Goal: Task Accomplishment & Management: Complete application form

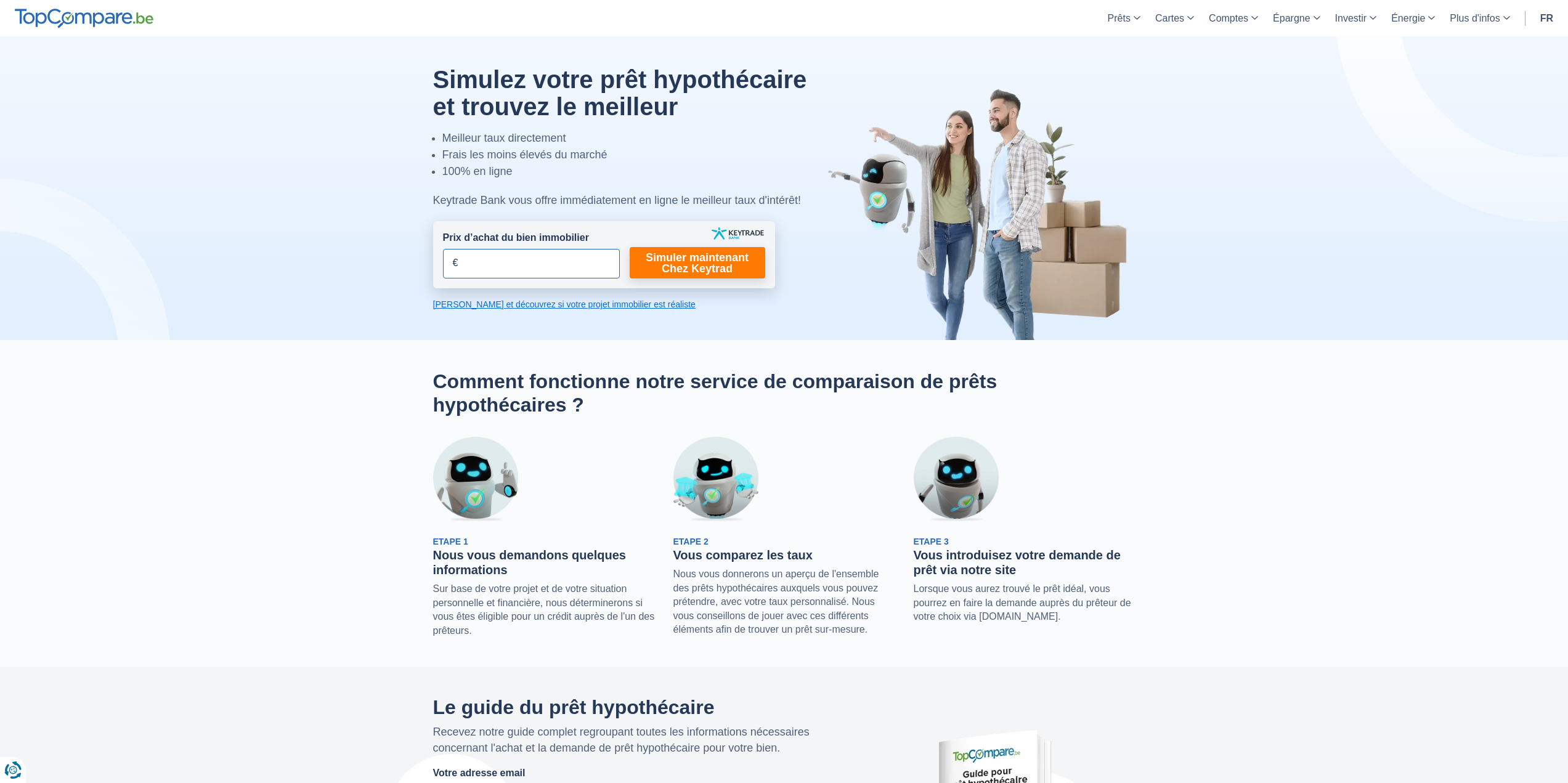
click at [522, 271] on input "Prix d’achat du bien immobilier" at bounding box center [531, 263] width 177 height 29
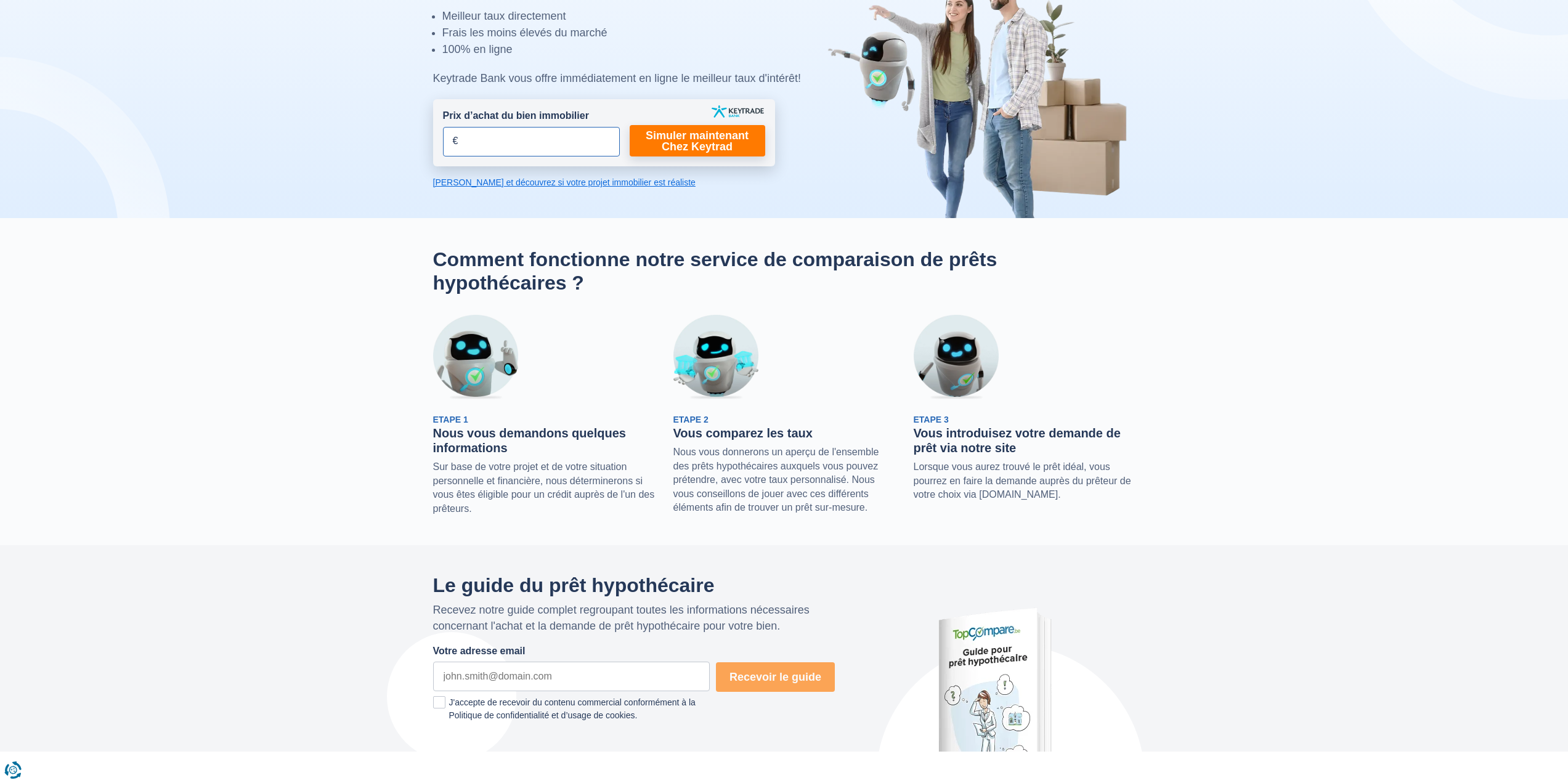
scroll to position [123, 0]
click at [462, 415] on span "Etape 1" at bounding box center [450, 418] width 35 height 10
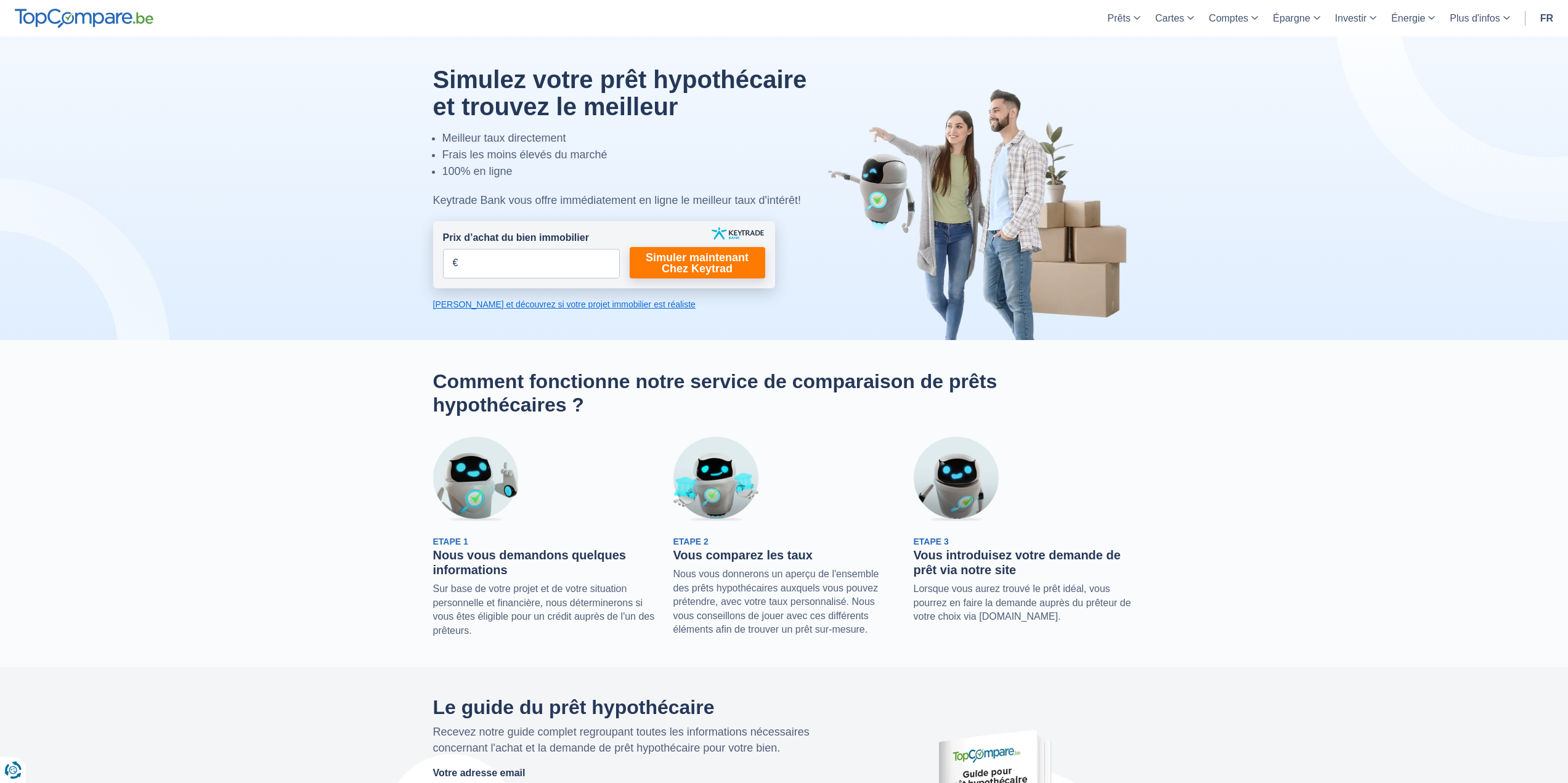
click at [372, 470] on section "Comment fonctionne notre service de comparaison de prêts hypothécaires ? Etape …" at bounding box center [784, 504] width 1568 height 327
drag, startPoint x: 372, startPoint y: 463, endPoint x: 329, endPoint y: 449, distance: 45.2
click at [329, 449] on section "Comment fonctionne notre service de comparaison de prêts hypothécaires ? Etape …" at bounding box center [784, 504] width 1568 height 327
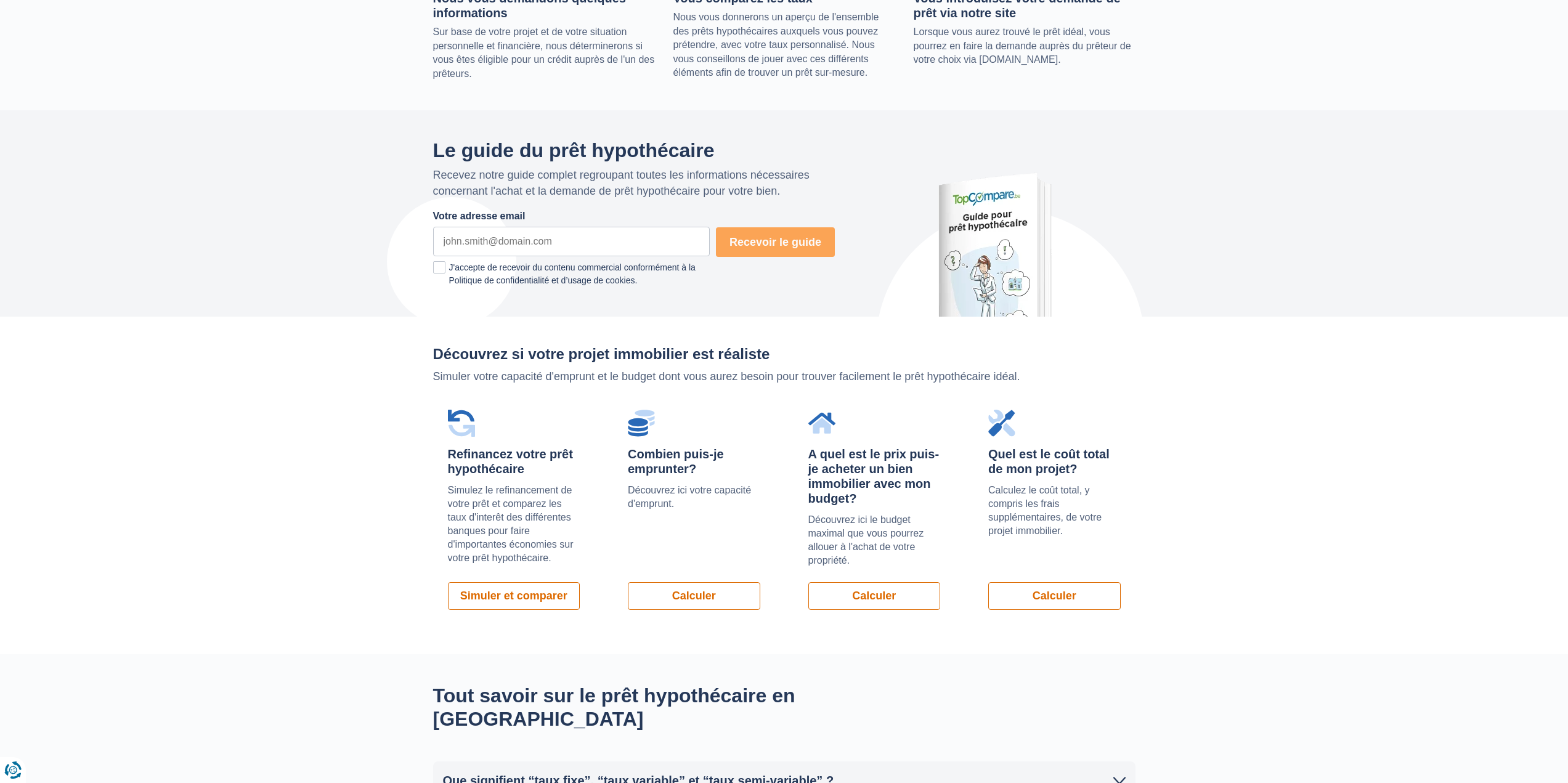
scroll to position [550, 0]
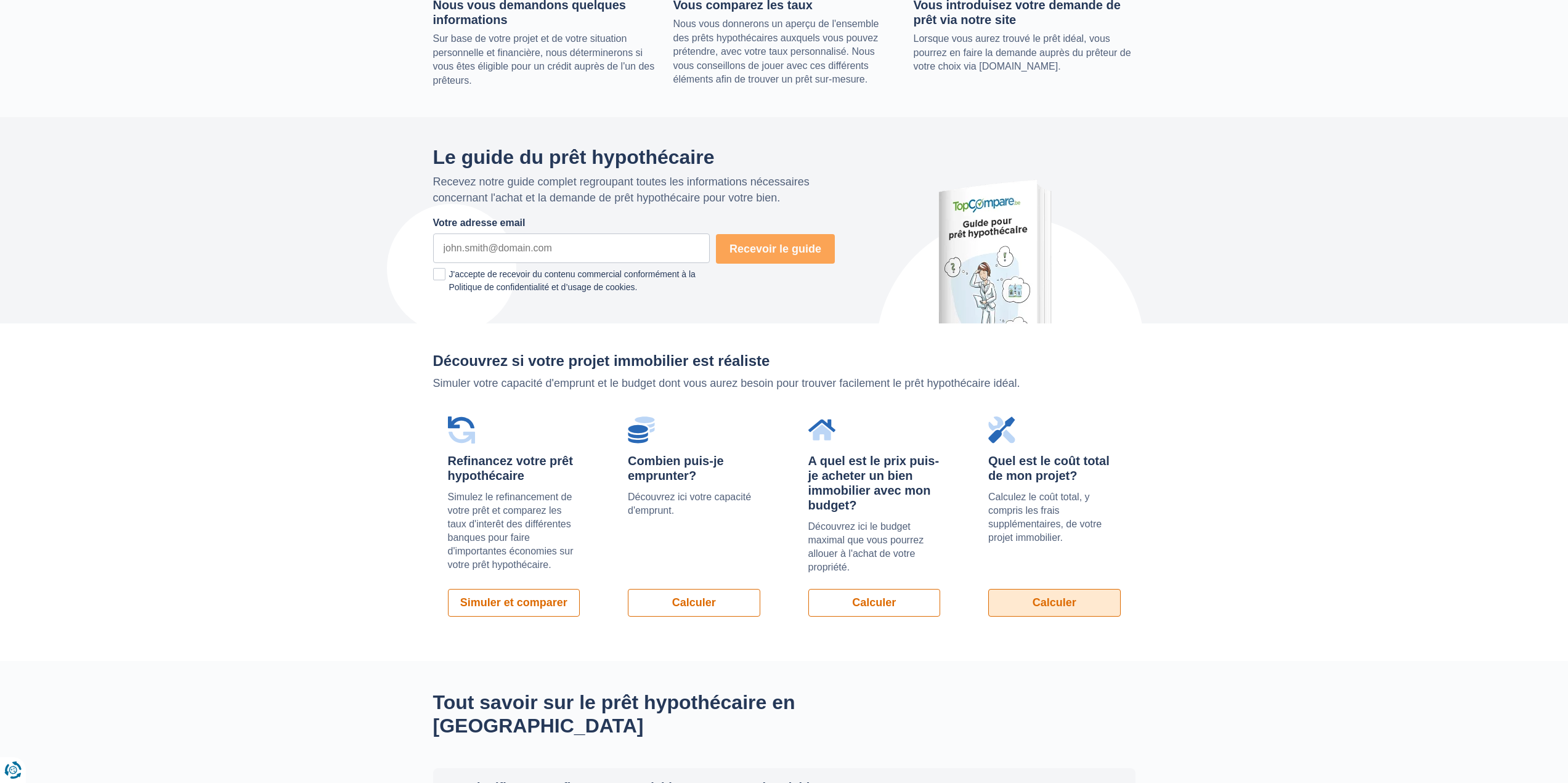
click at [1062, 598] on link "Calculer" at bounding box center [1054, 603] width 133 height 27
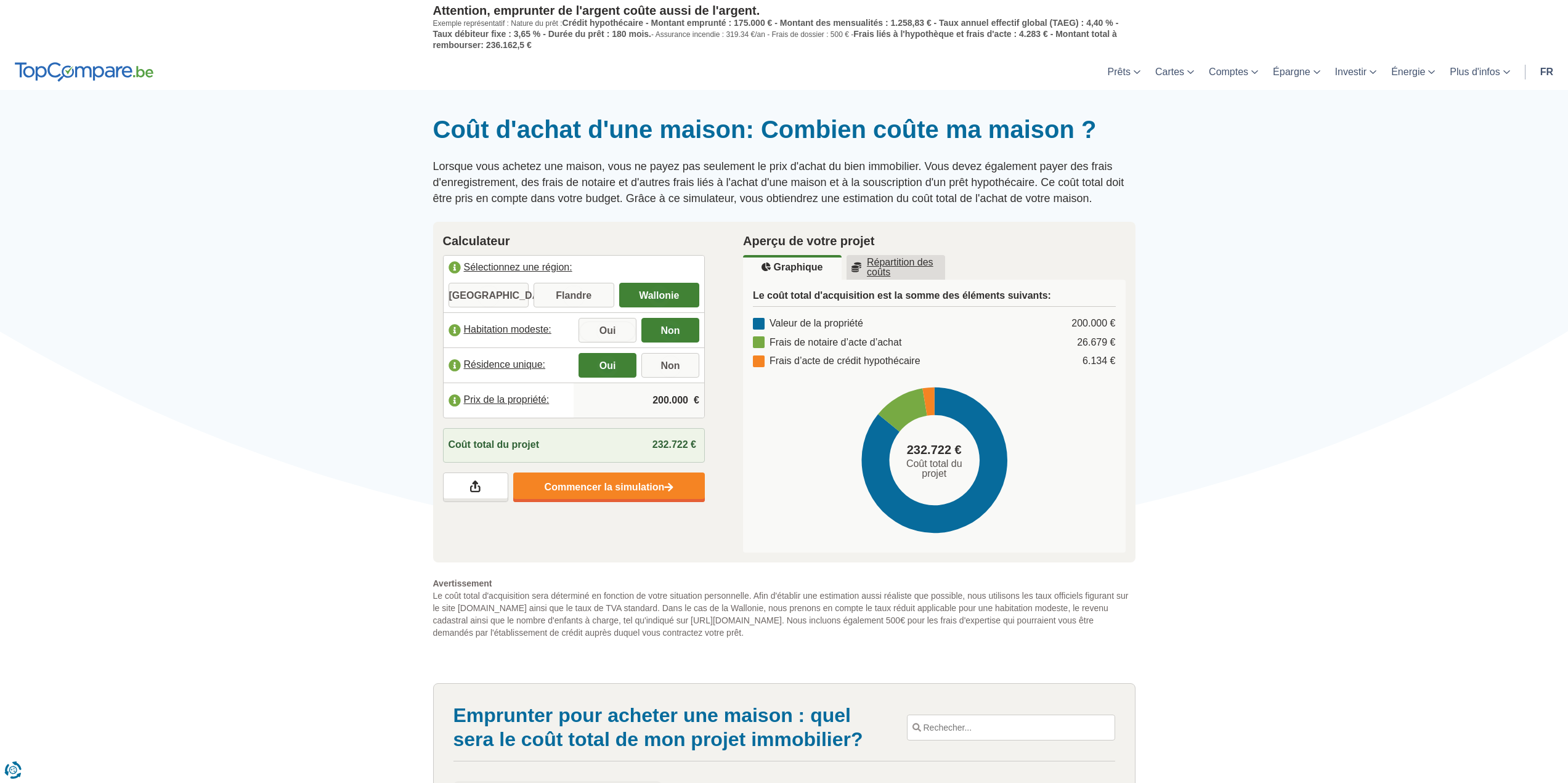
click at [604, 332] on input "Oui" at bounding box center [607, 331] width 58 height 22
radio input "true"
drag, startPoint x: 650, startPoint y: 400, endPoint x: 681, endPoint y: 401, distance: 31.0
click at [681, 401] on input "200.000" at bounding box center [639, 400] width 121 height 33
click at [632, 408] on input "200.000" at bounding box center [639, 400] width 121 height 33
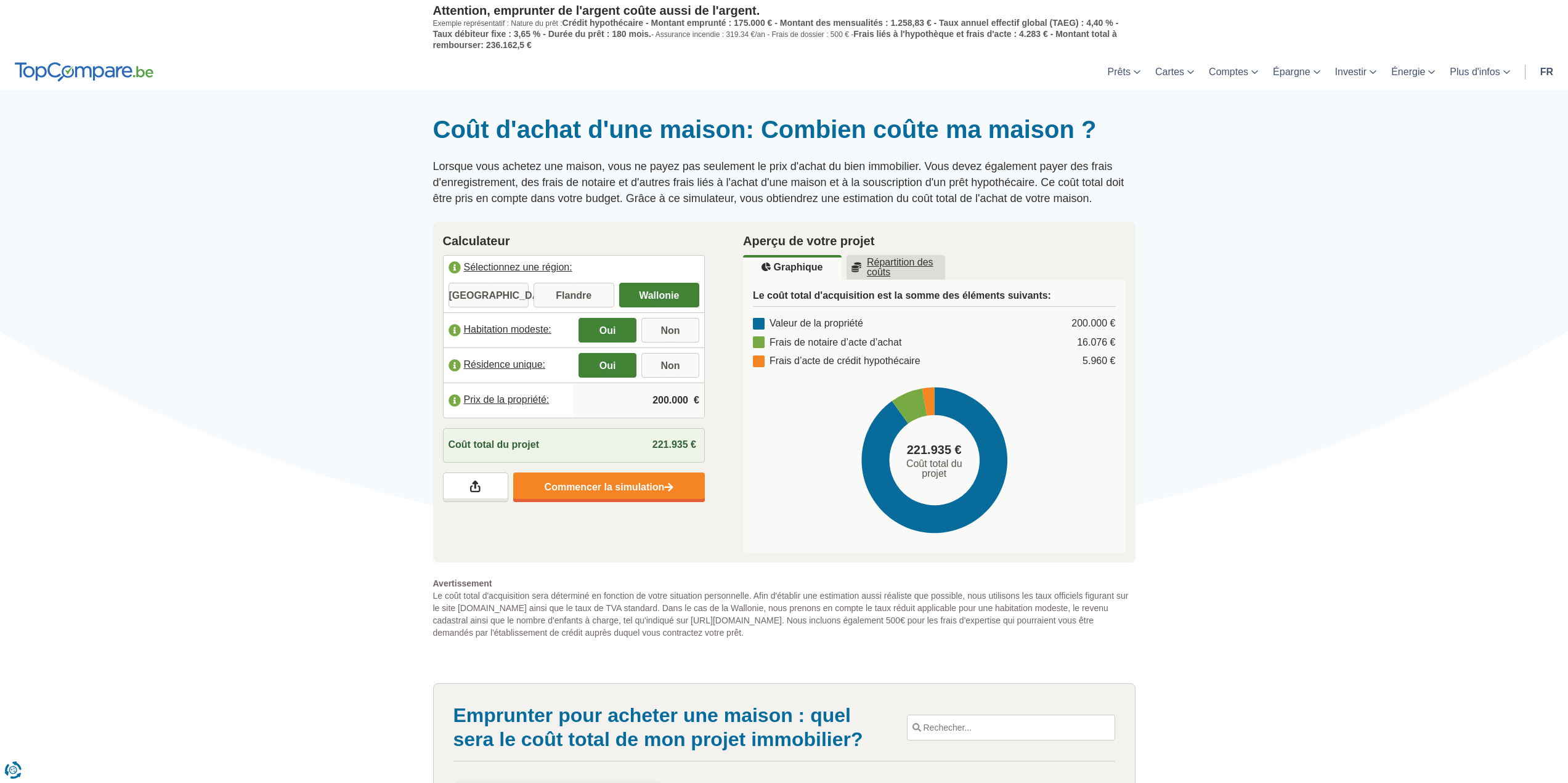
click at [660, 399] on input "200.000" at bounding box center [639, 400] width 121 height 33
click at [662, 399] on input "200.000" at bounding box center [639, 400] width 121 height 33
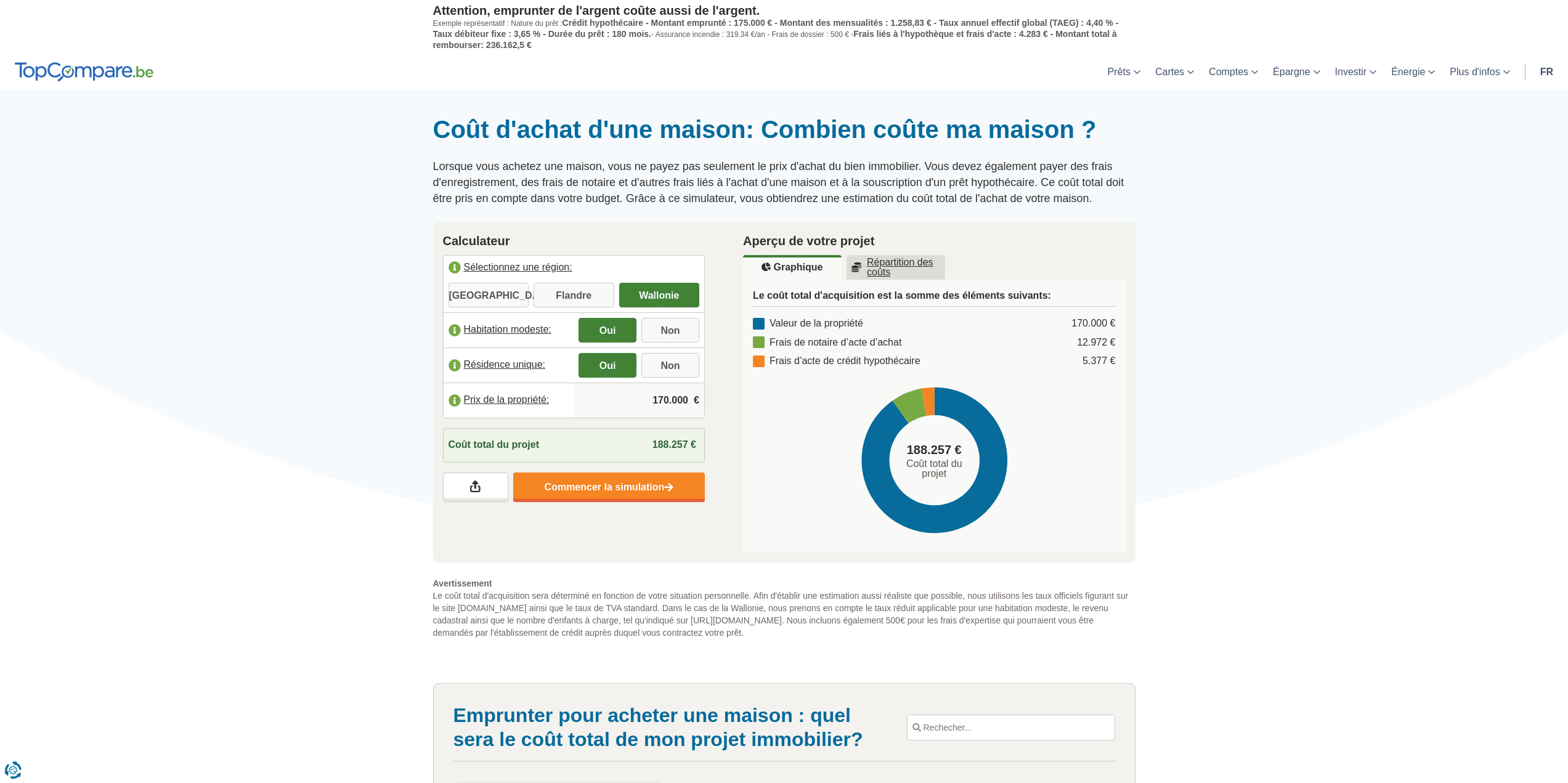
click at [884, 271] on u "Répartition des coûts" at bounding box center [895, 267] width 89 height 20
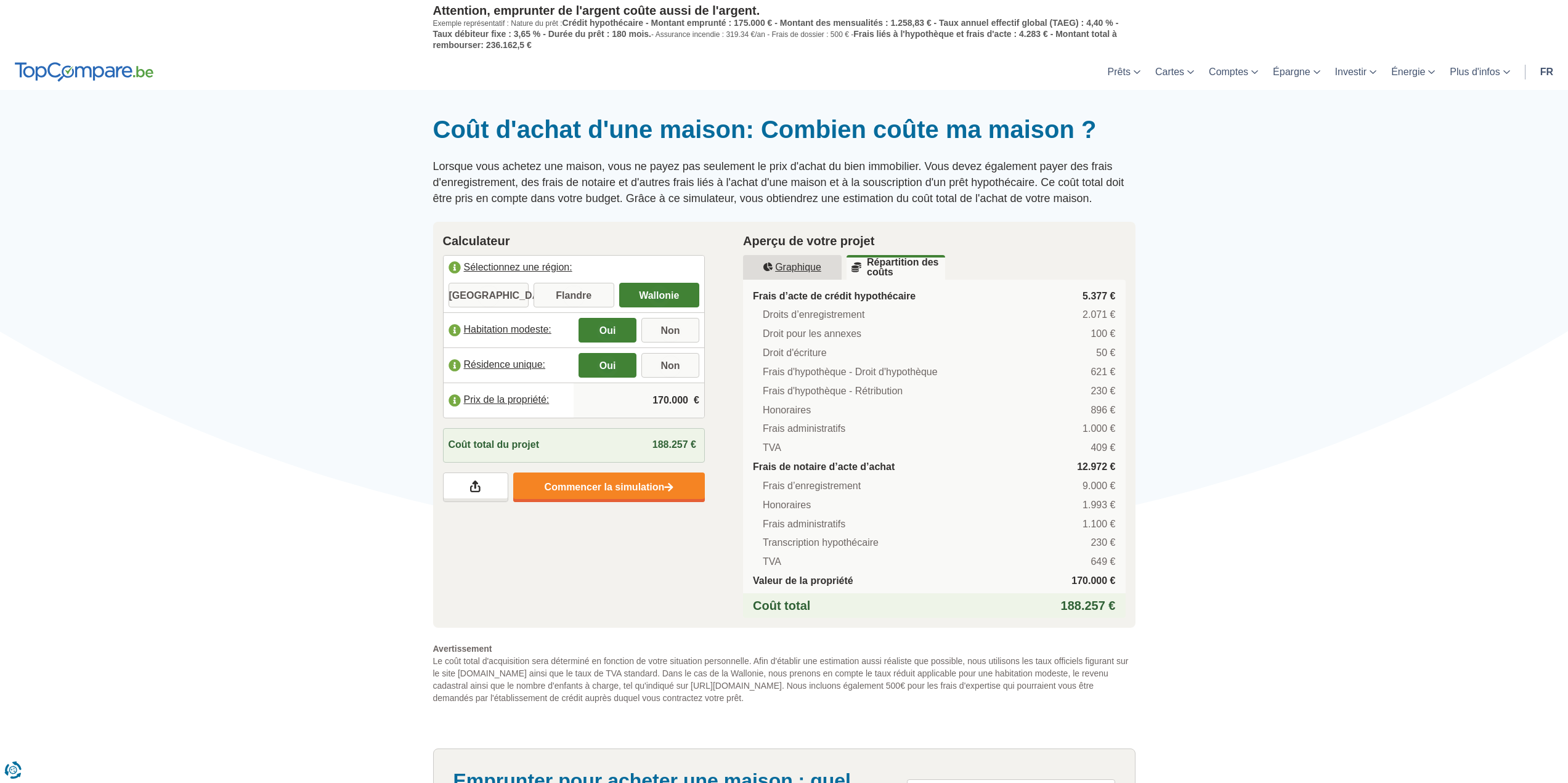
drag, startPoint x: 650, startPoint y: 404, endPoint x: 698, endPoint y: 404, distance: 48.0
click at [698, 404] on div "170.000 €" at bounding box center [639, 401] width 131 height 35
type input "250.000"
click at [646, 557] on div "Calculateur Sélectionnez une région: Bruxelles Flandre Wallonie Habitation mode…" at bounding box center [784, 424] width 721 height 406
click at [629, 486] on link "Commencer la simulation" at bounding box center [608, 487] width 191 height 29
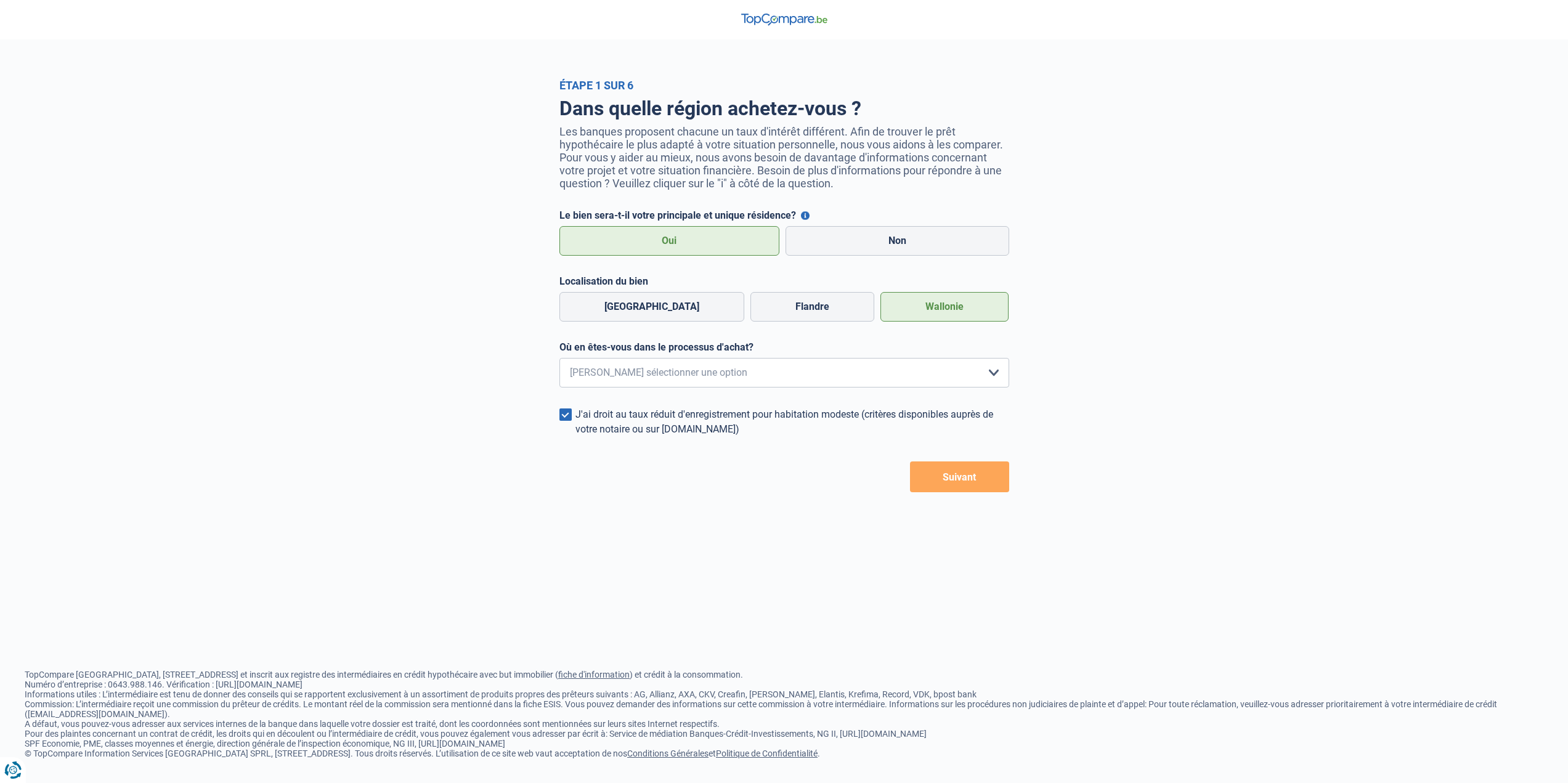
select select "1a"
click at [559, 361] on select "Je me renseigne juste car je n'ai pas de projet d'achat concret actuellement Je…" at bounding box center [783, 372] width 449 height 29
click at [941, 479] on button "Suivant" at bounding box center [959, 477] width 99 height 31
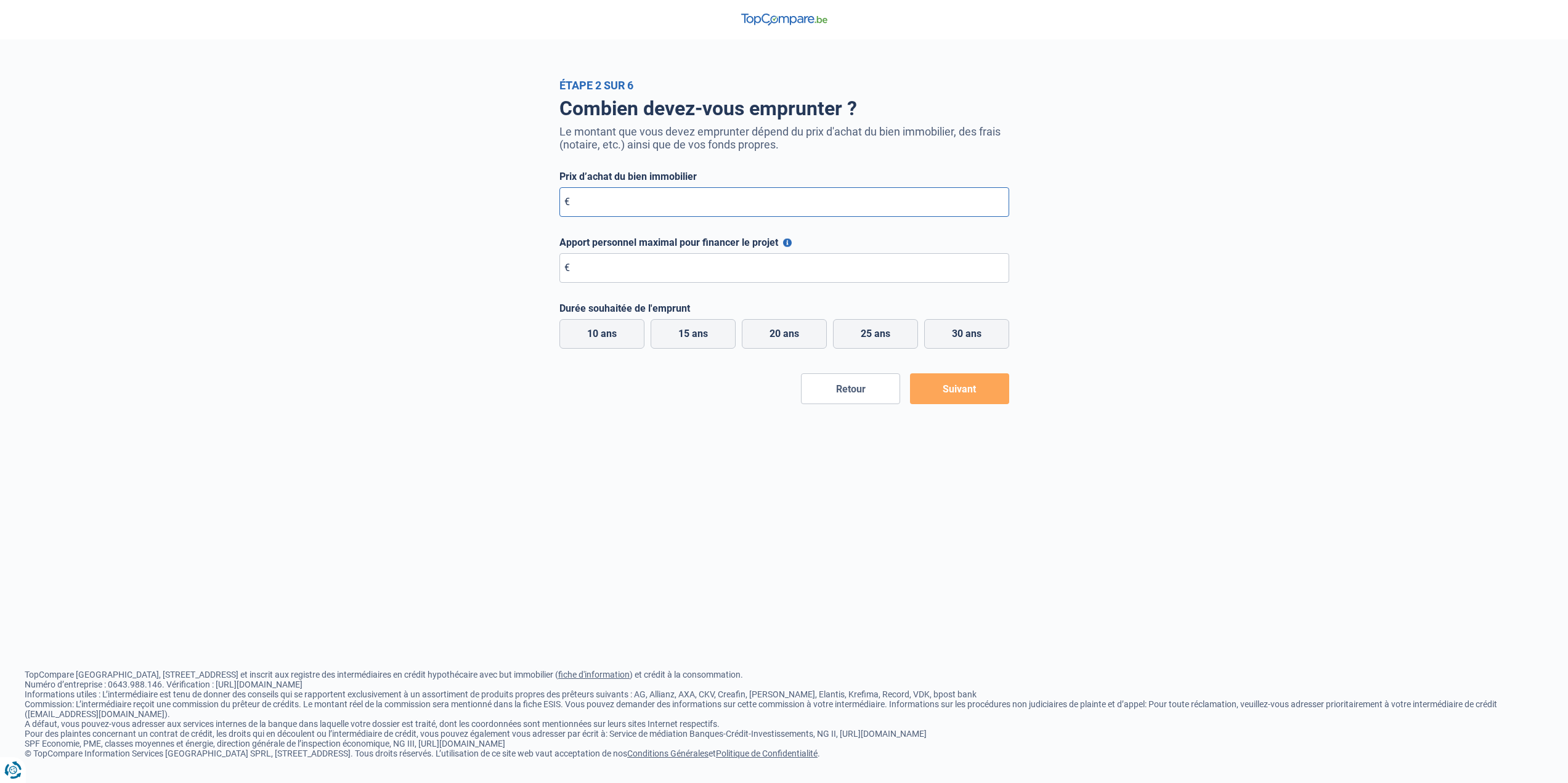
click at [694, 209] on input "Prix d’achat du bien immobilier" at bounding box center [783, 202] width 449 height 29
type input "250.000"
click at [673, 272] on input "Apport personnel maximal pour financer le projet" at bounding box center [783, 268] width 449 height 29
type input "80.000"
click at [866, 331] on label "25 ans" at bounding box center [875, 334] width 85 height 29
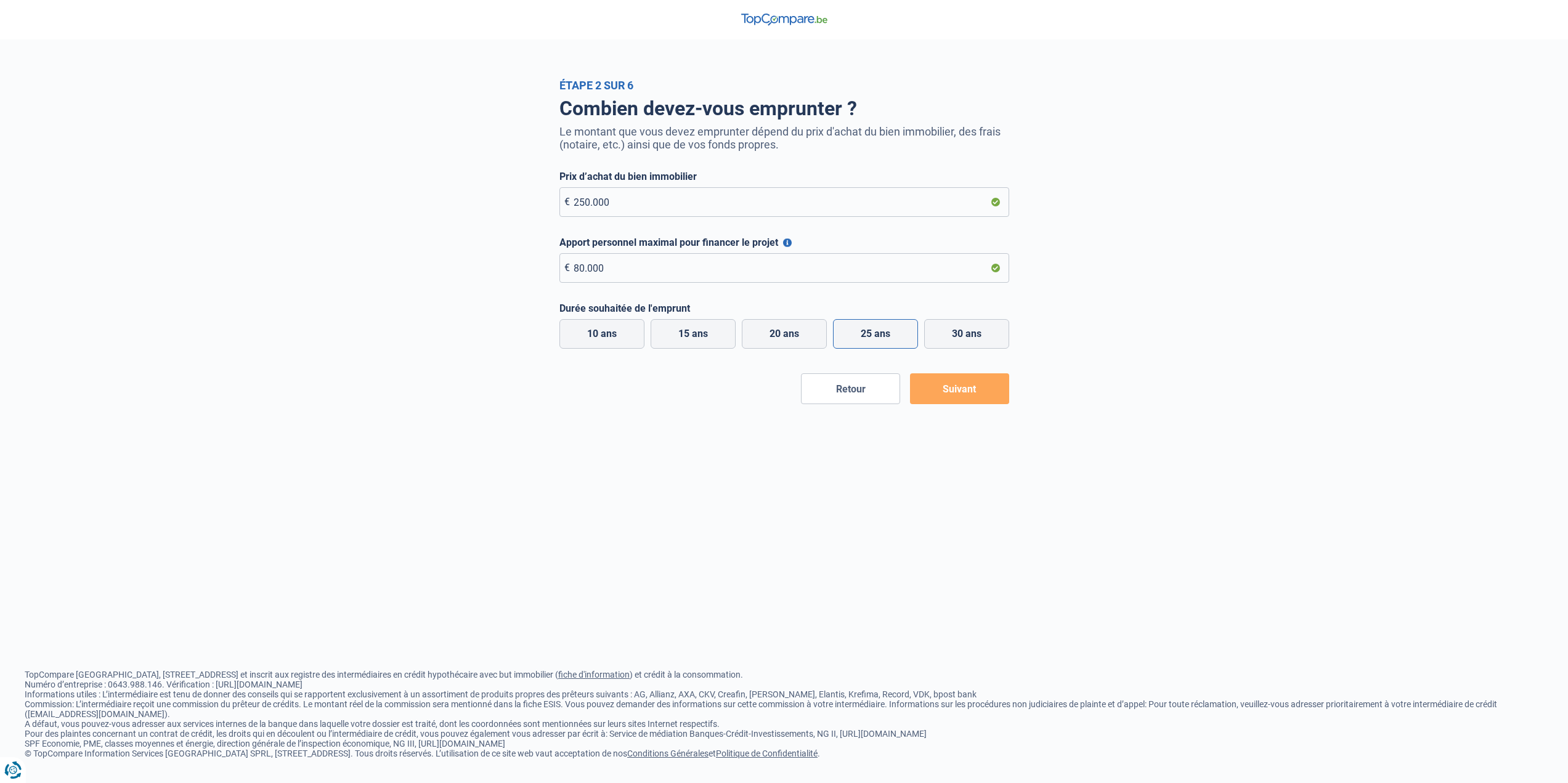
click at [866, 331] on input "25 ans" at bounding box center [875, 334] width 85 height 29
radio input "true"
click at [953, 390] on button "Suivant" at bounding box center [959, 389] width 99 height 31
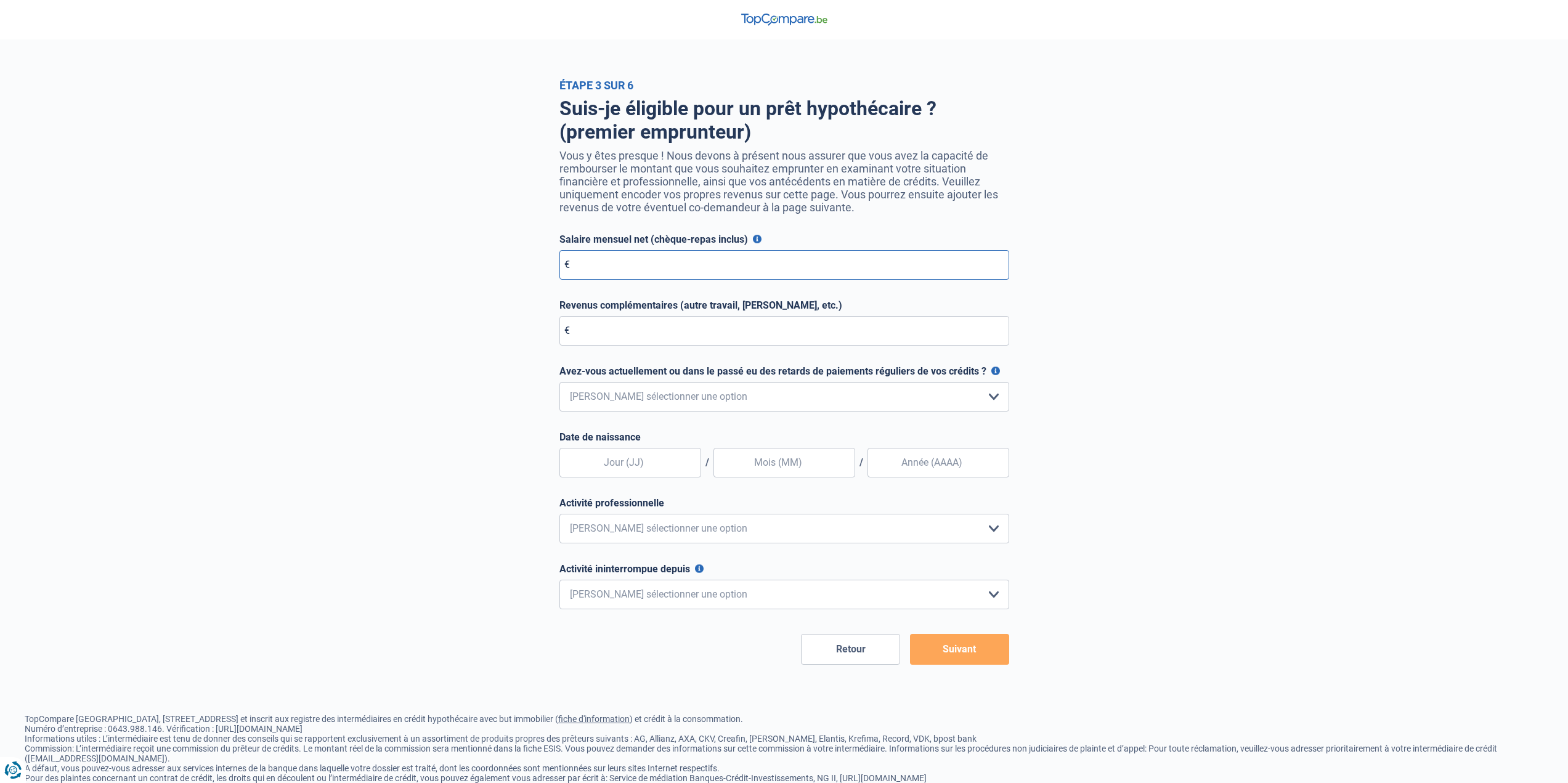
click at [655, 274] on input "Salaire mensuel net (chèque-repas inclus)" at bounding box center [783, 264] width 449 height 29
type input "2.920"
click at [673, 335] on input "Revenus complémentaires (autre travail, loyer, etc.)" at bounding box center [783, 330] width 449 height 29
type input "0"
click at [682, 397] on select "Non, jamais Oui mais j'ai tout remboursé il y a moins d'un an Oui mais cela fai…" at bounding box center [783, 396] width 449 height 29
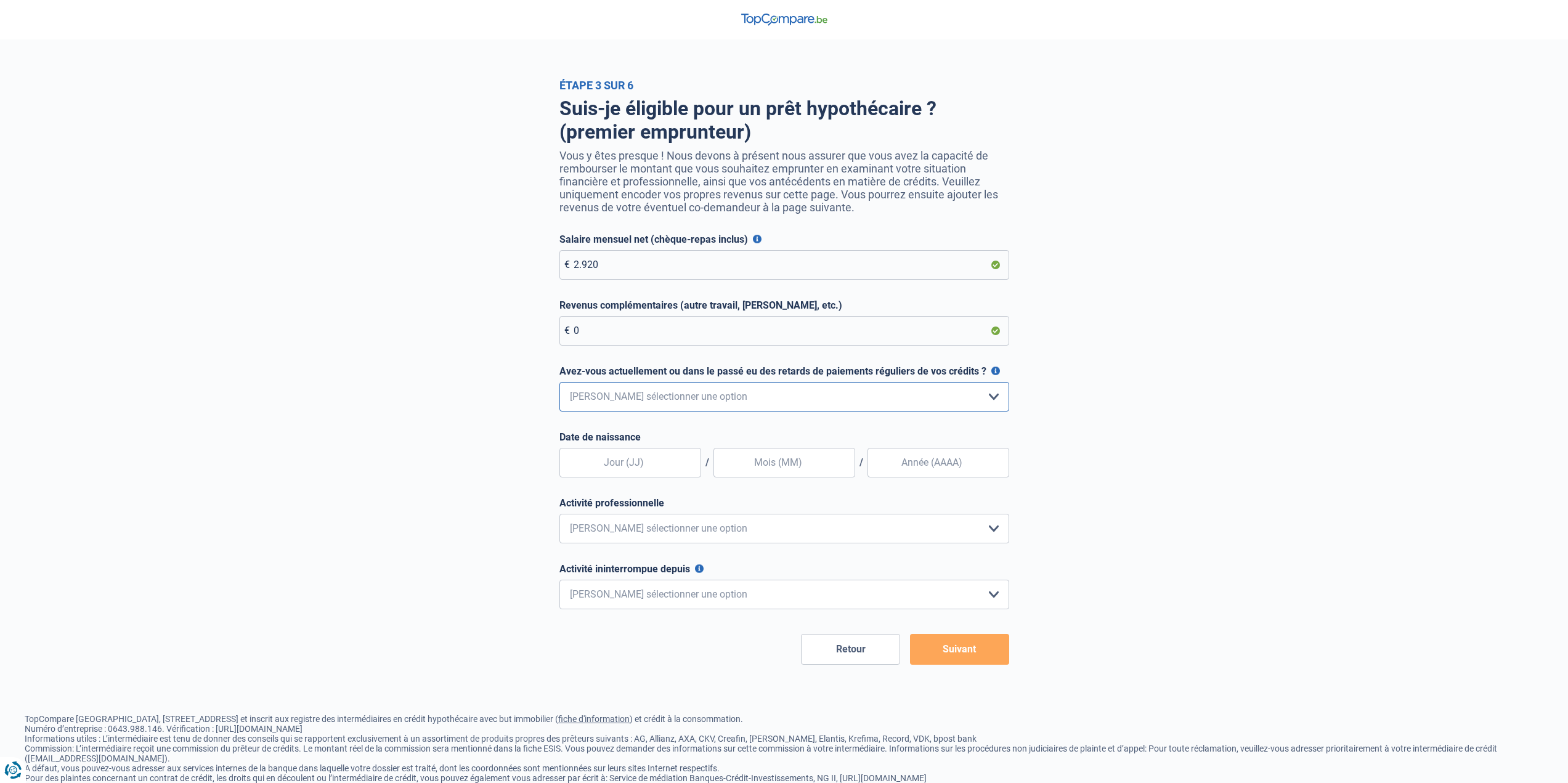
select select "0"
click at [559, 385] on select "Non, jamais Oui mais j'ai tout remboursé il y a moins d'un an Oui mais cela fai…" at bounding box center [783, 396] width 449 height 29
click at [648, 460] on input "text" at bounding box center [629, 462] width 142 height 29
click at [651, 516] on div "Activité professionnelle Employé privé Ouvrier Fonctionnaire Indépendant Dirige…" at bounding box center [783, 520] width 449 height 46
drag, startPoint x: 471, startPoint y: 495, endPoint x: 611, endPoint y: 482, distance: 140.6
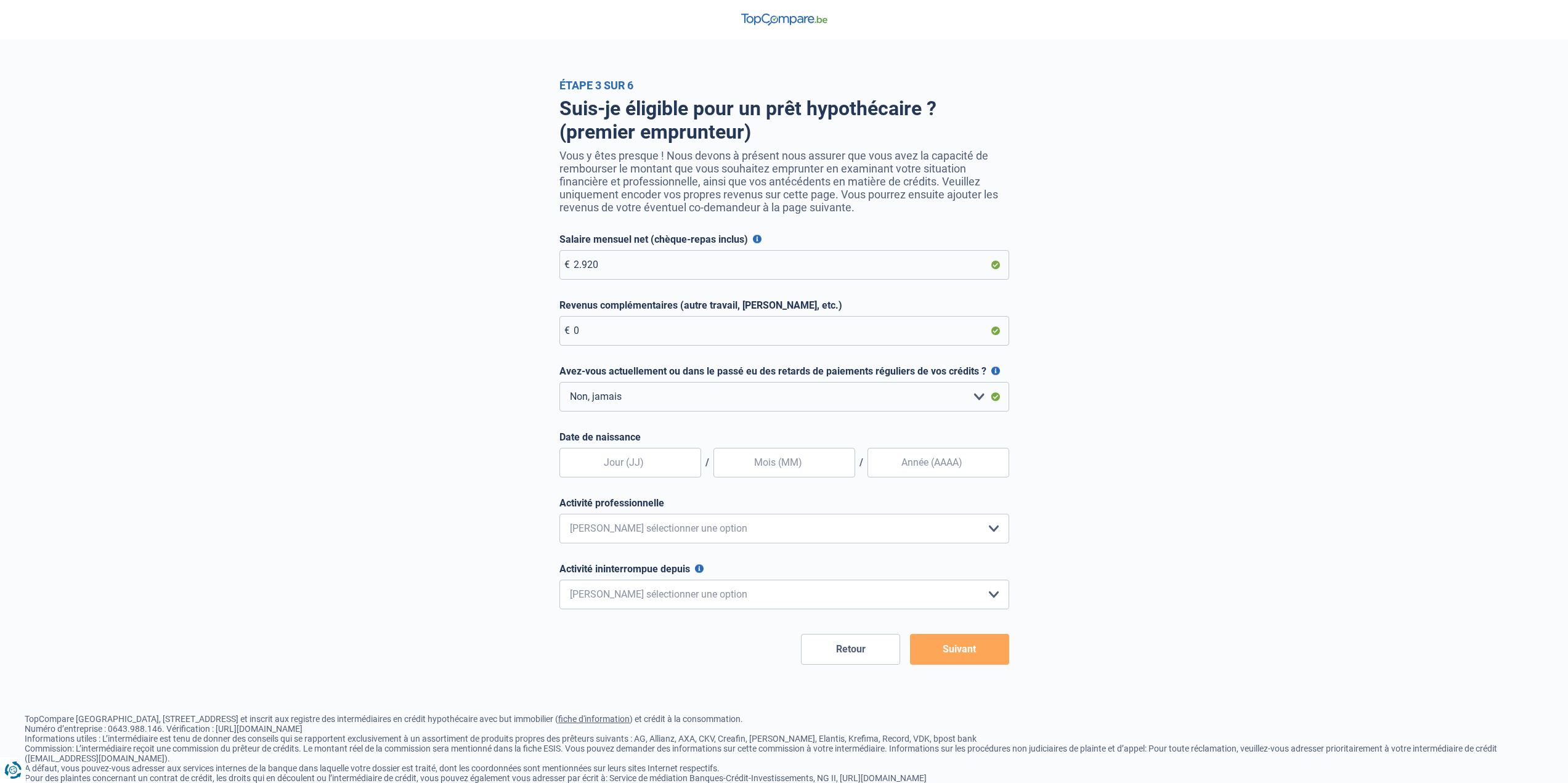
click at [475, 493] on div "Suis-je éligible pour un prêt hypothécaire ? (premier emprunteur) Vous y êtes p…" at bounding box center [784, 378] width 703 height 573
click at [613, 465] on input "text" at bounding box center [629, 462] width 142 height 29
type input "23"
click at [758, 469] on input "text" at bounding box center [784, 462] width 142 height 29
type input "01"
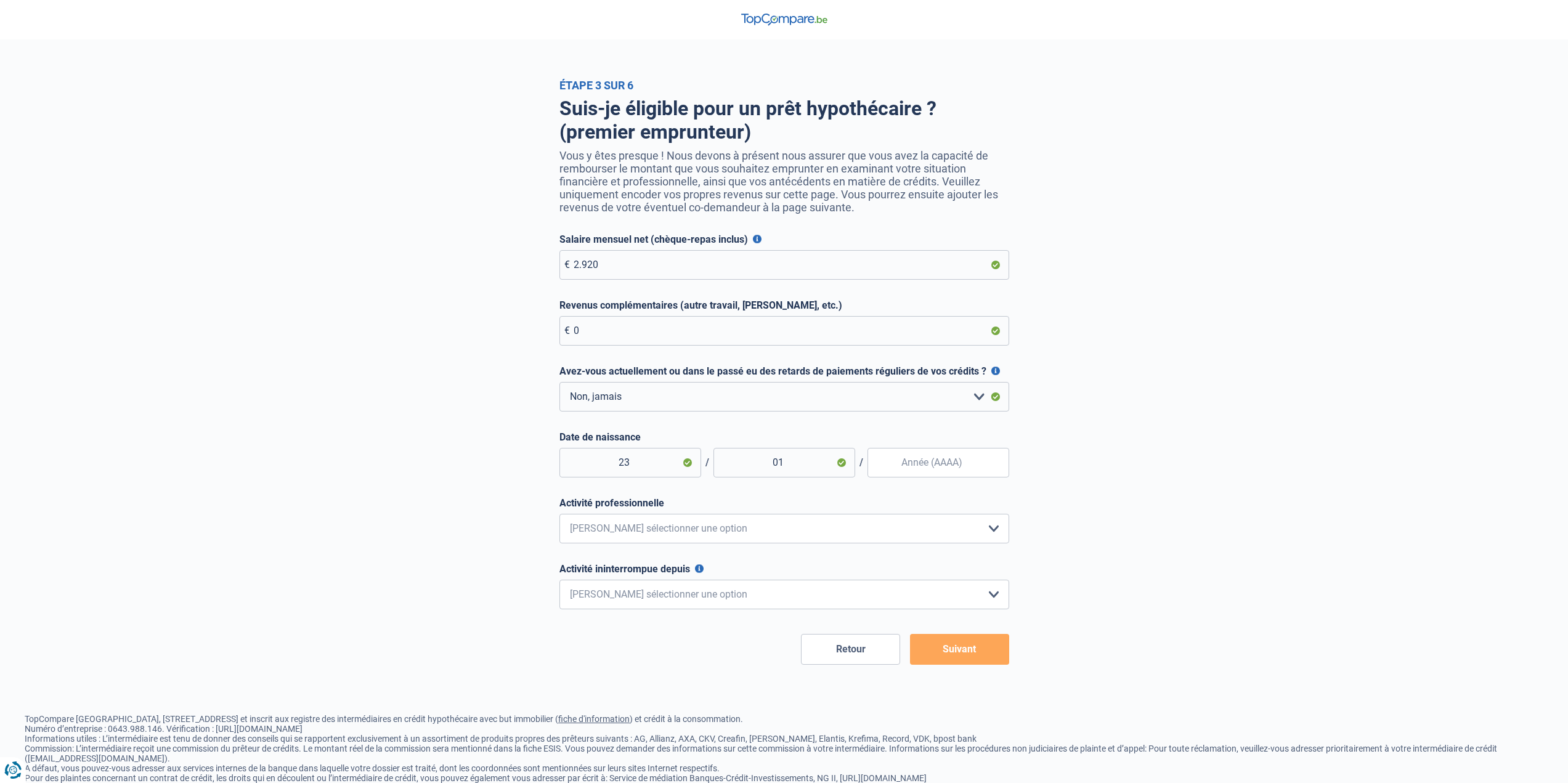
click at [906, 466] on input "Date de naissance" at bounding box center [938, 462] width 142 height 29
type input "1991"
click at [785, 520] on select "Employé privé Ouvrier Fonctionnaire Indépendant Dirigeant d'entreprise Pensionn…" at bounding box center [783, 529] width 449 height 29
select select "privateEmployee"
click at [559, 517] on select "Employé privé Ouvrier Fonctionnaire Indépendant Dirigeant d'entreprise Pensionn…" at bounding box center [783, 529] width 449 height 29
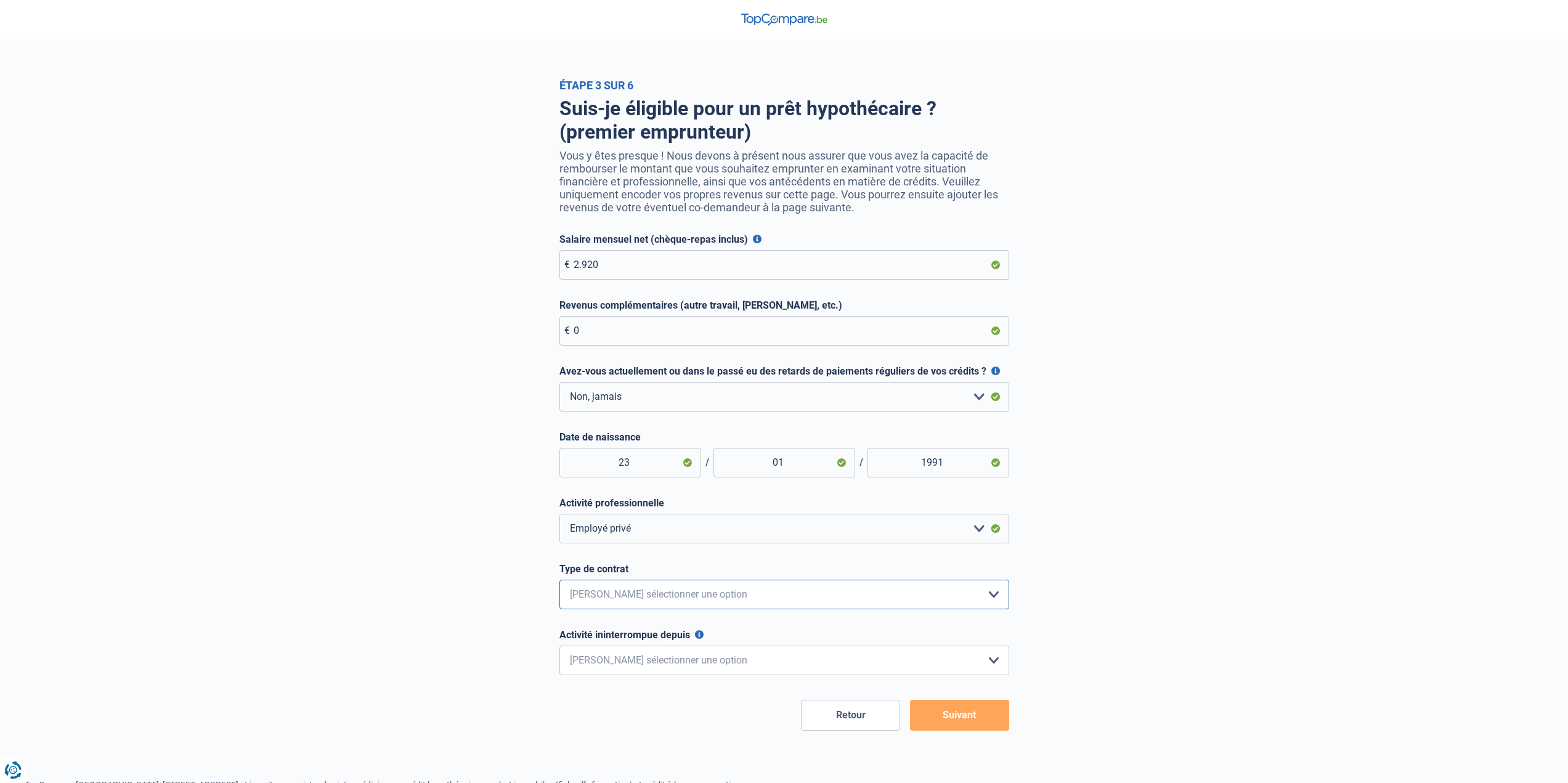
click at [712, 595] on select "Intérimaire Contrat à Durée Indéterminée Contrat à Durée Déterminée Veuillez sé…" at bounding box center [783, 595] width 449 height 29
select select "permanent"
click at [559, 583] on select "Intérimaire Contrat à Durée Indéterminée Contrat à Durée Déterminée Veuillez sé…" at bounding box center [783, 595] width 449 height 29
click at [682, 663] on select "< 6 mois 6 - 12 mois 12 - 24 mois 24 - 36 mois > 36 mois Veuillez sélectionner …" at bounding box center [783, 660] width 449 height 29
select select "more36"
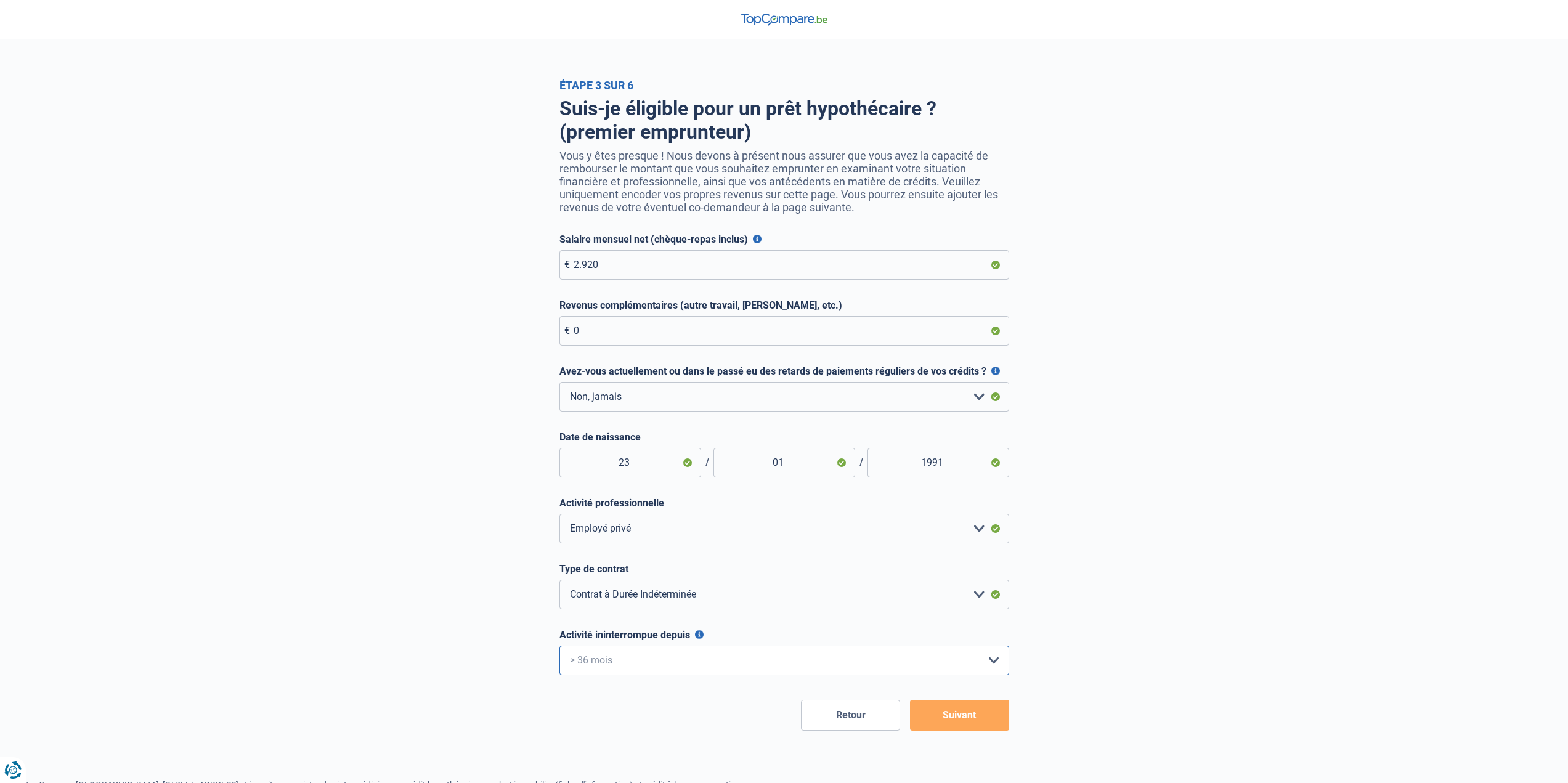
click at [559, 649] on select "< 6 mois 6 - 12 mois 12 - 24 mois 24 - 36 mois > 36 mois Veuillez sélectionner …" at bounding box center [783, 660] width 449 height 29
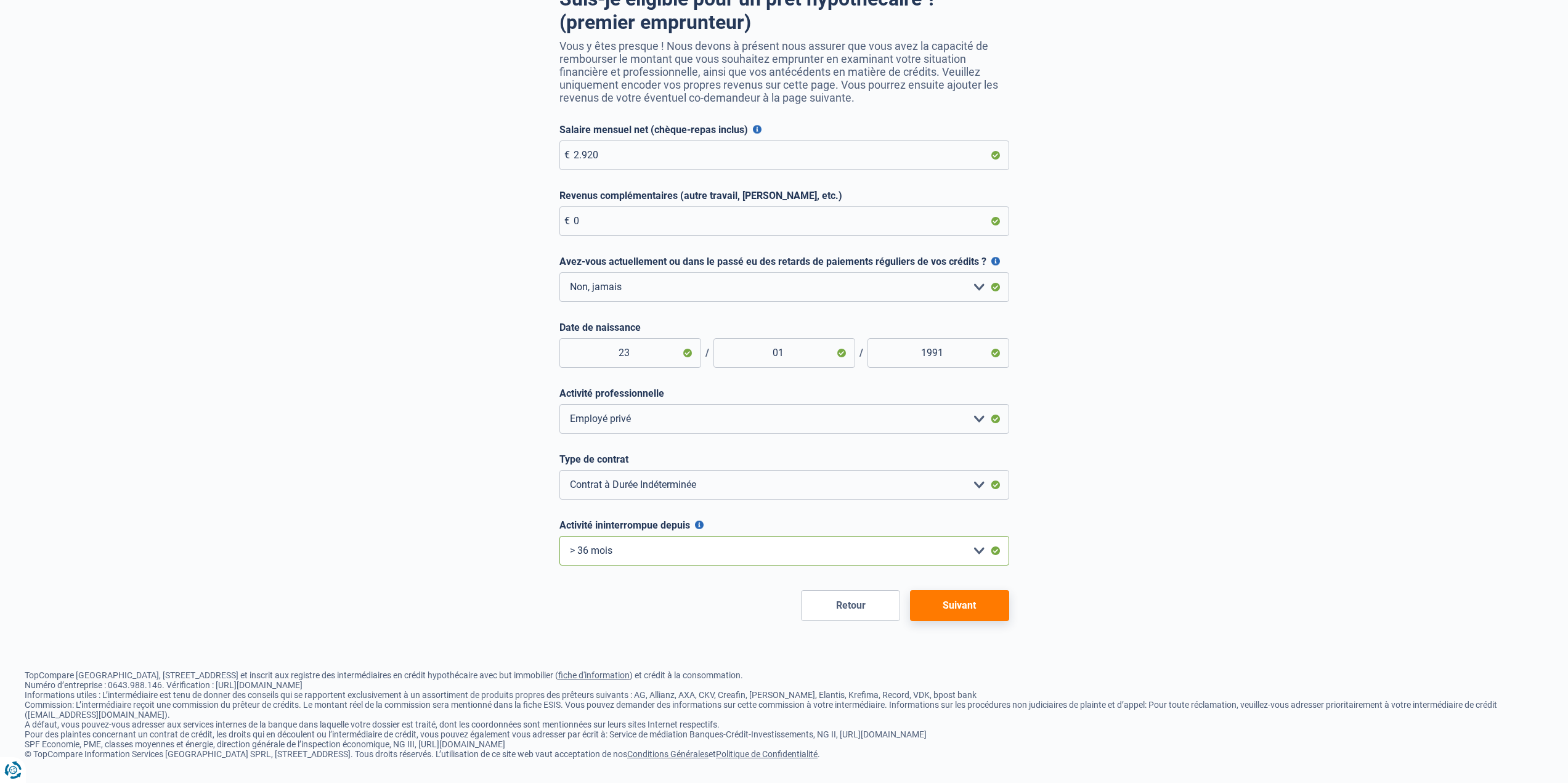
scroll to position [120, 0]
click at [971, 549] on select "< 6 mois 6 - 12 mois 12 - 24 mois 24 - 36 mois > 36 mois Veuillez sélectionner …" at bounding box center [783, 550] width 449 height 29
click at [1079, 605] on div "Suis-je éligible pour un prêt hypothécaire ? (premier emprunteur) Vous y êtes p…" at bounding box center [784, 301] width 703 height 638
click at [972, 612] on button "Suivant" at bounding box center [959, 605] width 99 height 31
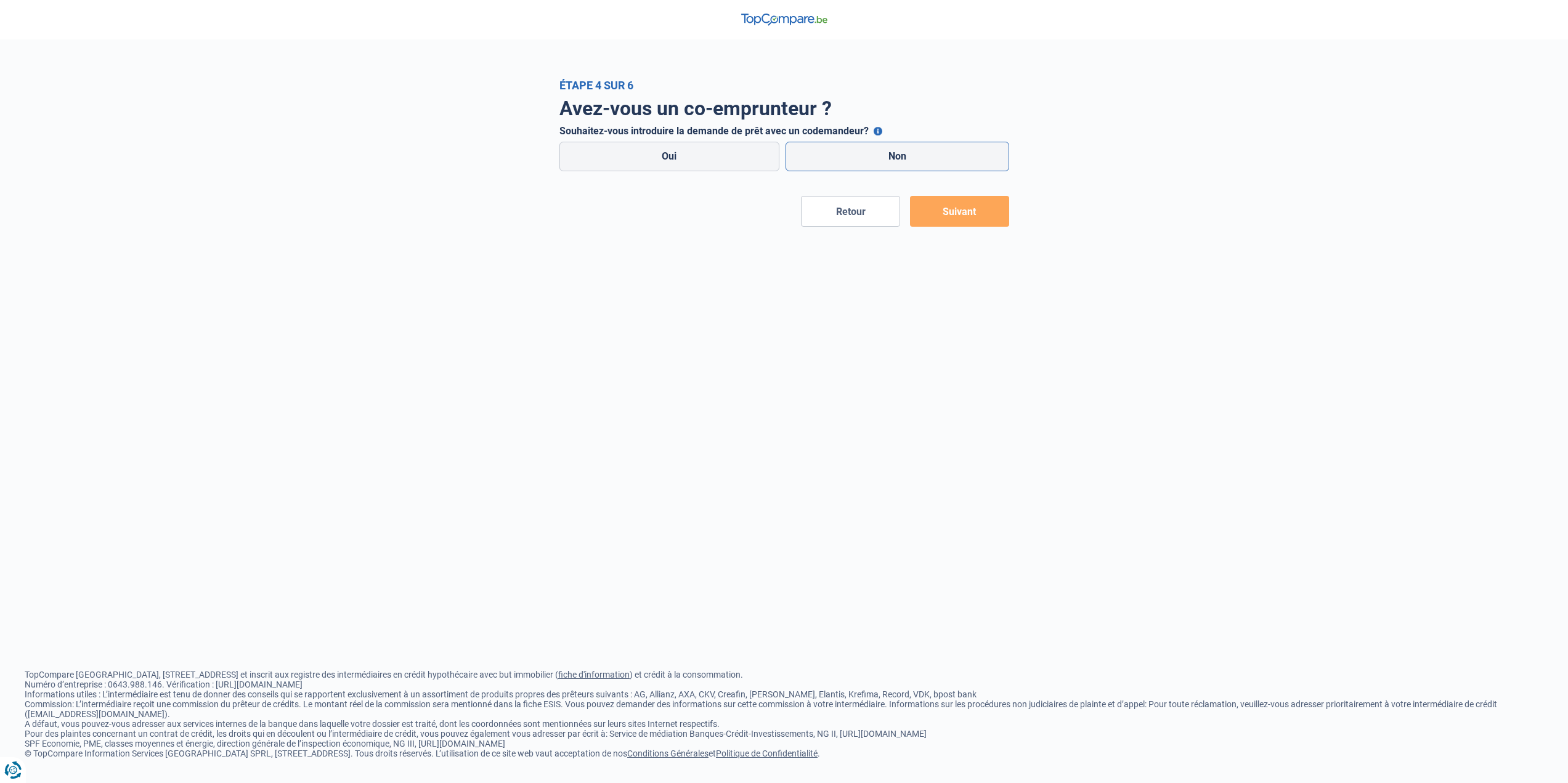
click at [889, 152] on label "Non" at bounding box center [897, 156] width 223 height 29
click at [889, 152] on input "Non" at bounding box center [897, 156] width 223 height 29
radio input "true"
click at [951, 207] on button "Suivant" at bounding box center [959, 211] width 99 height 31
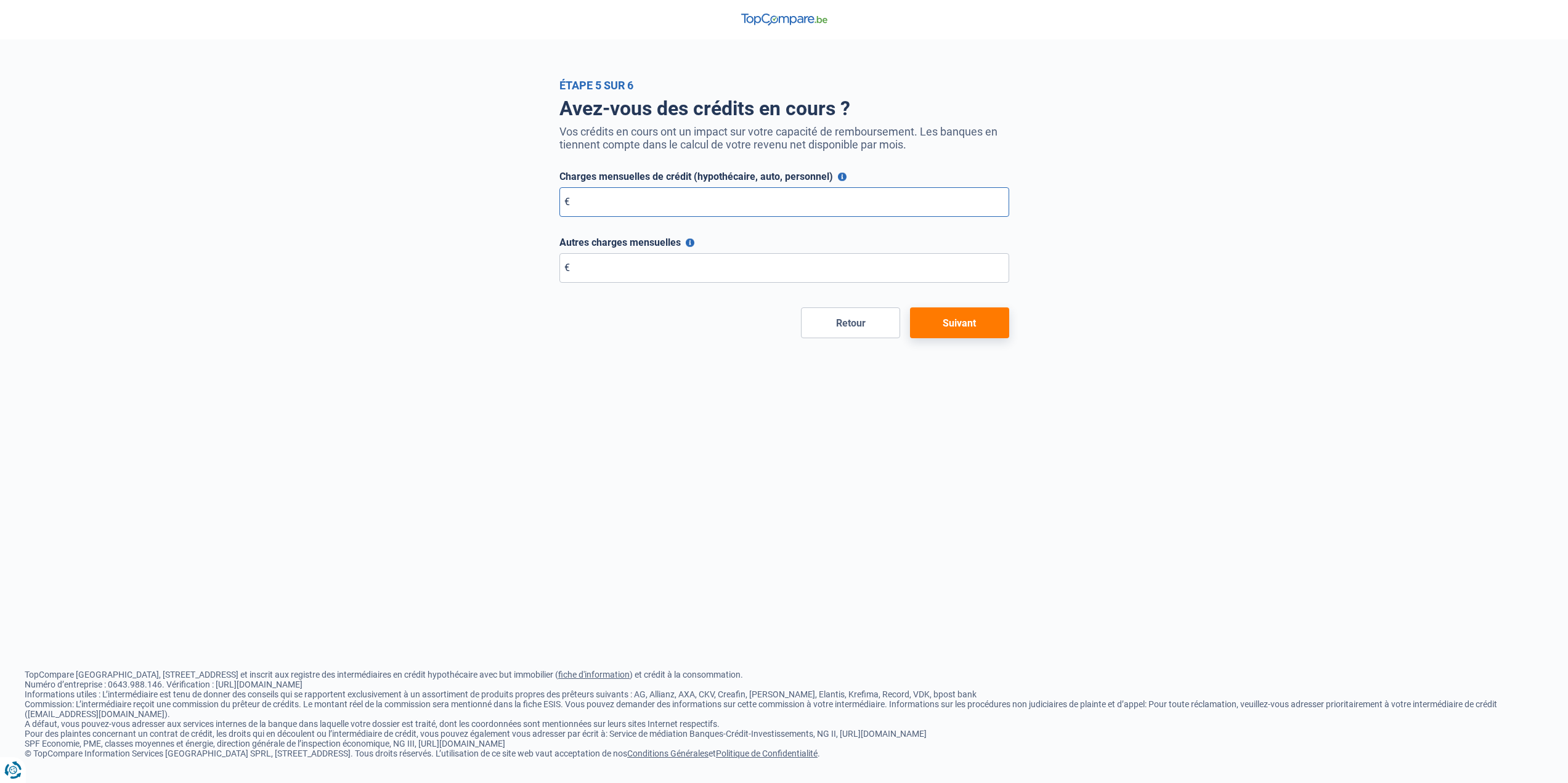
click at [721, 201] on input "Charges mensuelles de crédit (hypothécaire, auto, personnel)" at bounding box center [783, 202] width 449 height 29
type input "0"
click at [674, 271] on input "Autres charges mensuelles" at bounding box center [783, 268] width 449 height 29
type input "0"
click at [965, 327] on button "Suivant" at bounding box center [959, 323] width 99 height 31
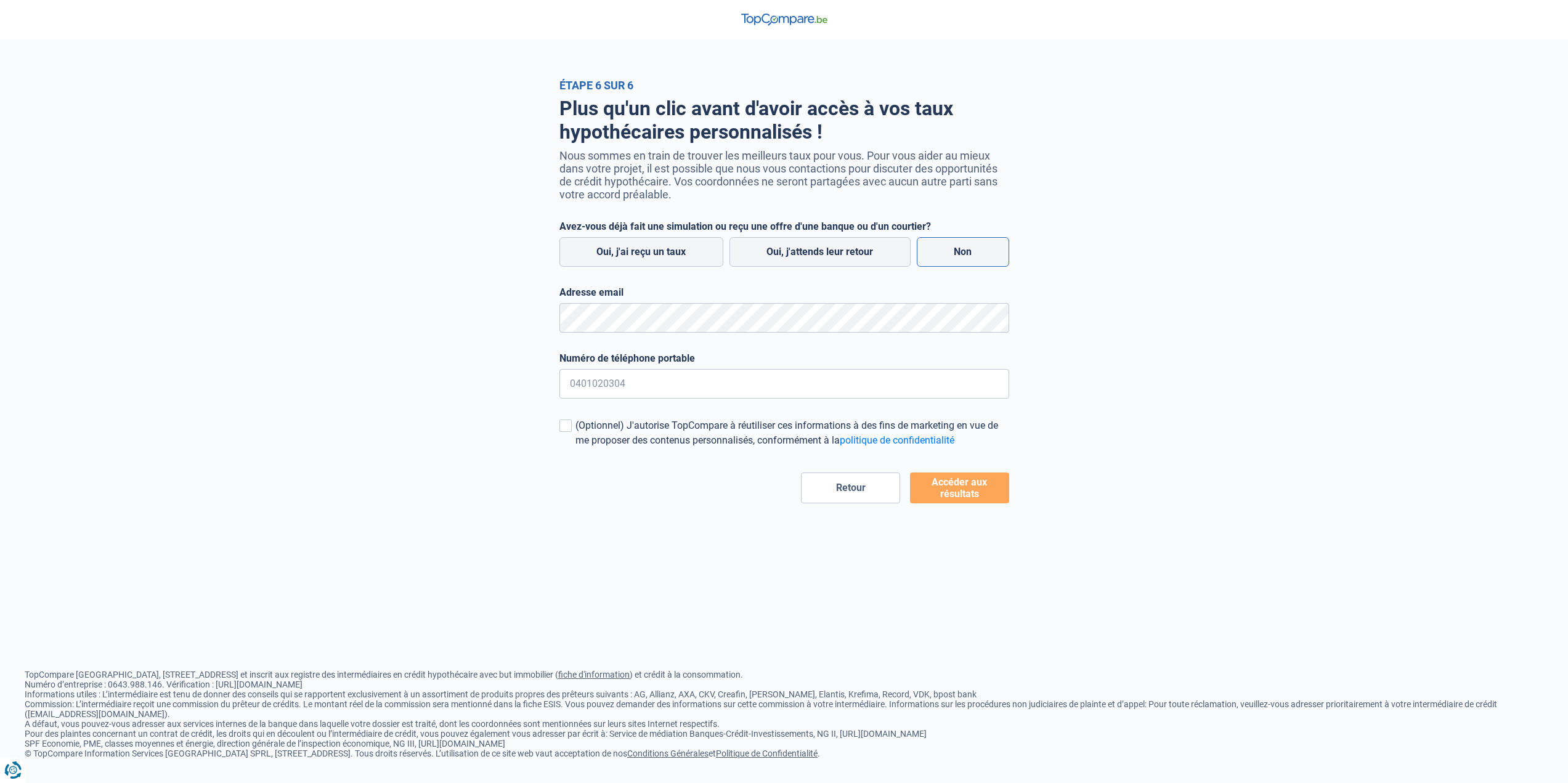
click at [959, 267] on label "Non" at bounding box center [962, 252] width 92 height 29
click at [959, 267] on input "Non" at bounding box center [962, 252] width 92 height 29
radio input "true"
click at [691, 387] on input "Numéro de téléphone portable" at bounding box center [783, 383] width 449 height 29
type input "0477448078"
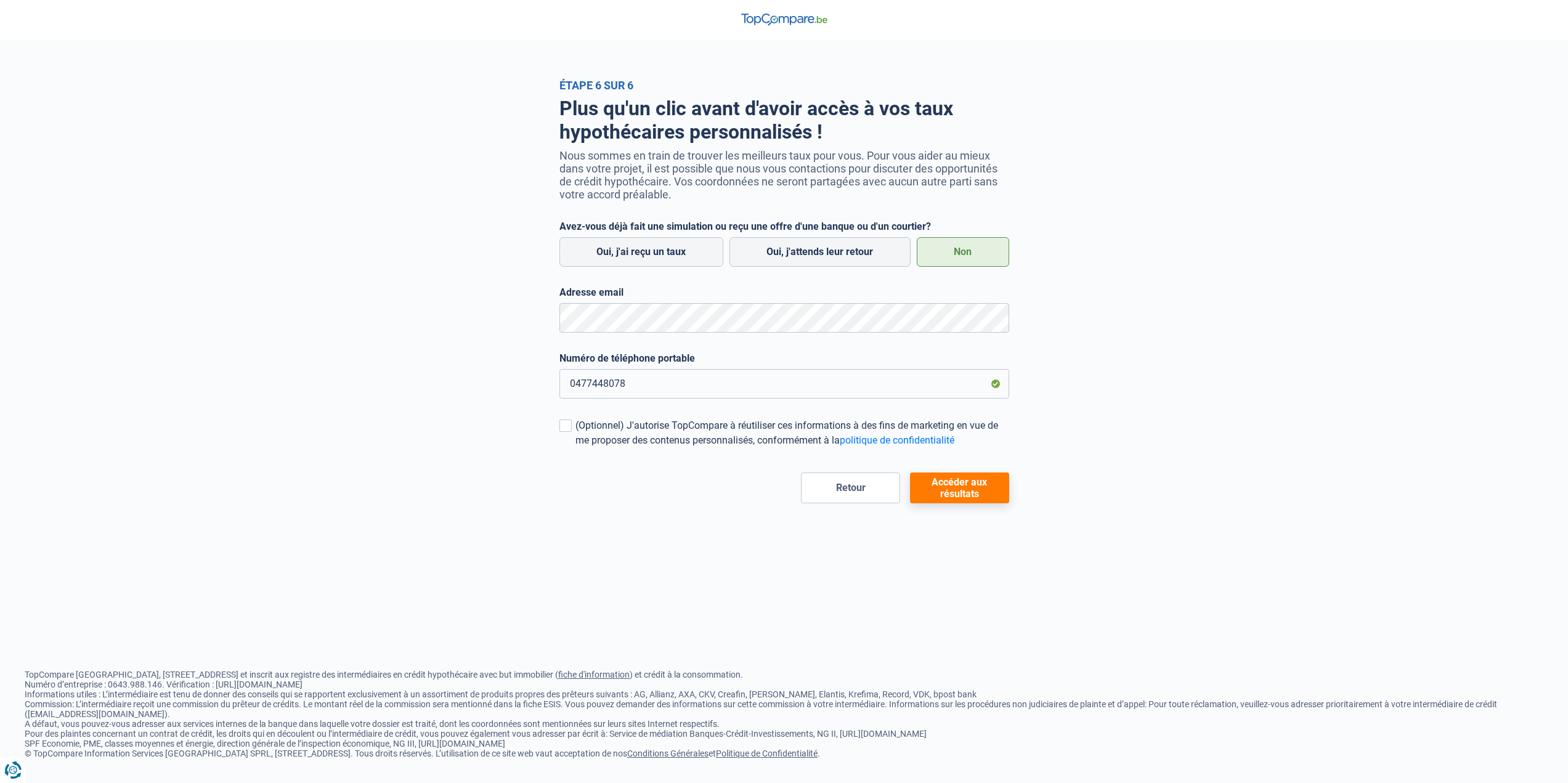
click at [970, 489] on button "Accéder aux résultats" at bounding box center [959, 488] width 99 height 31
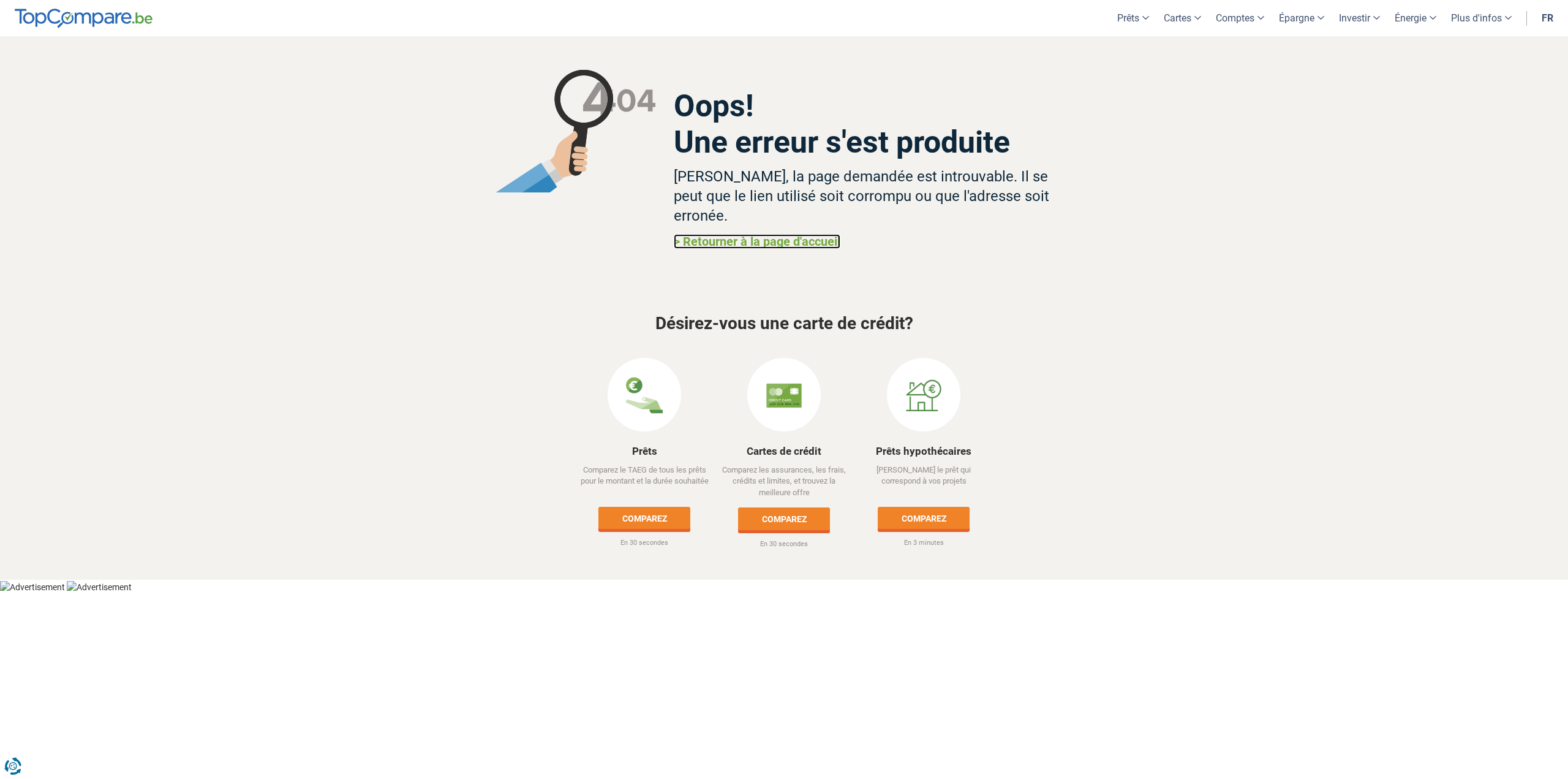
click at [771, 234] on link "> Retourner à la page d'accueil" at bounding box center [757, 241] width 166 height 15
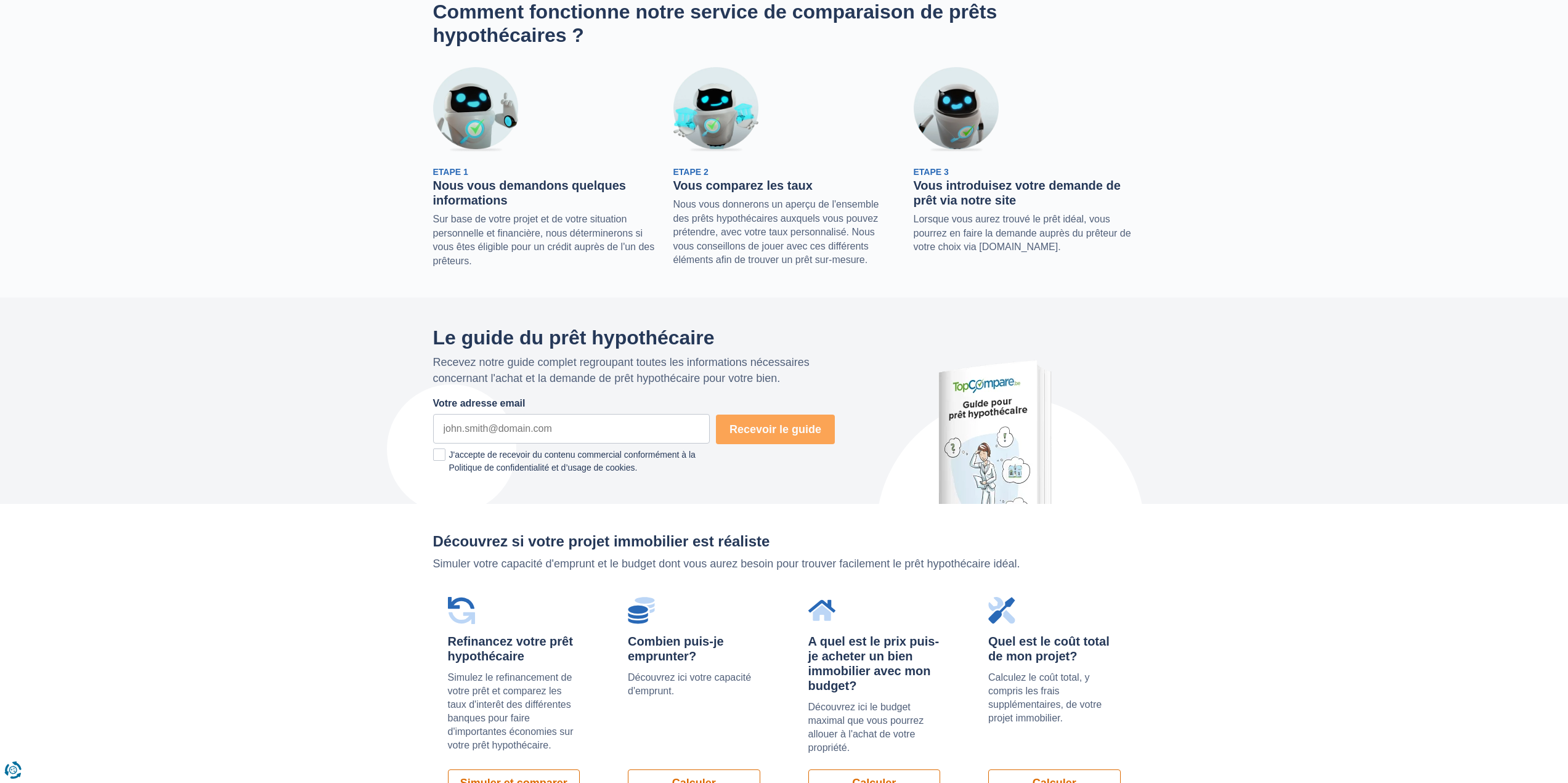
scroll to position [554, 0]
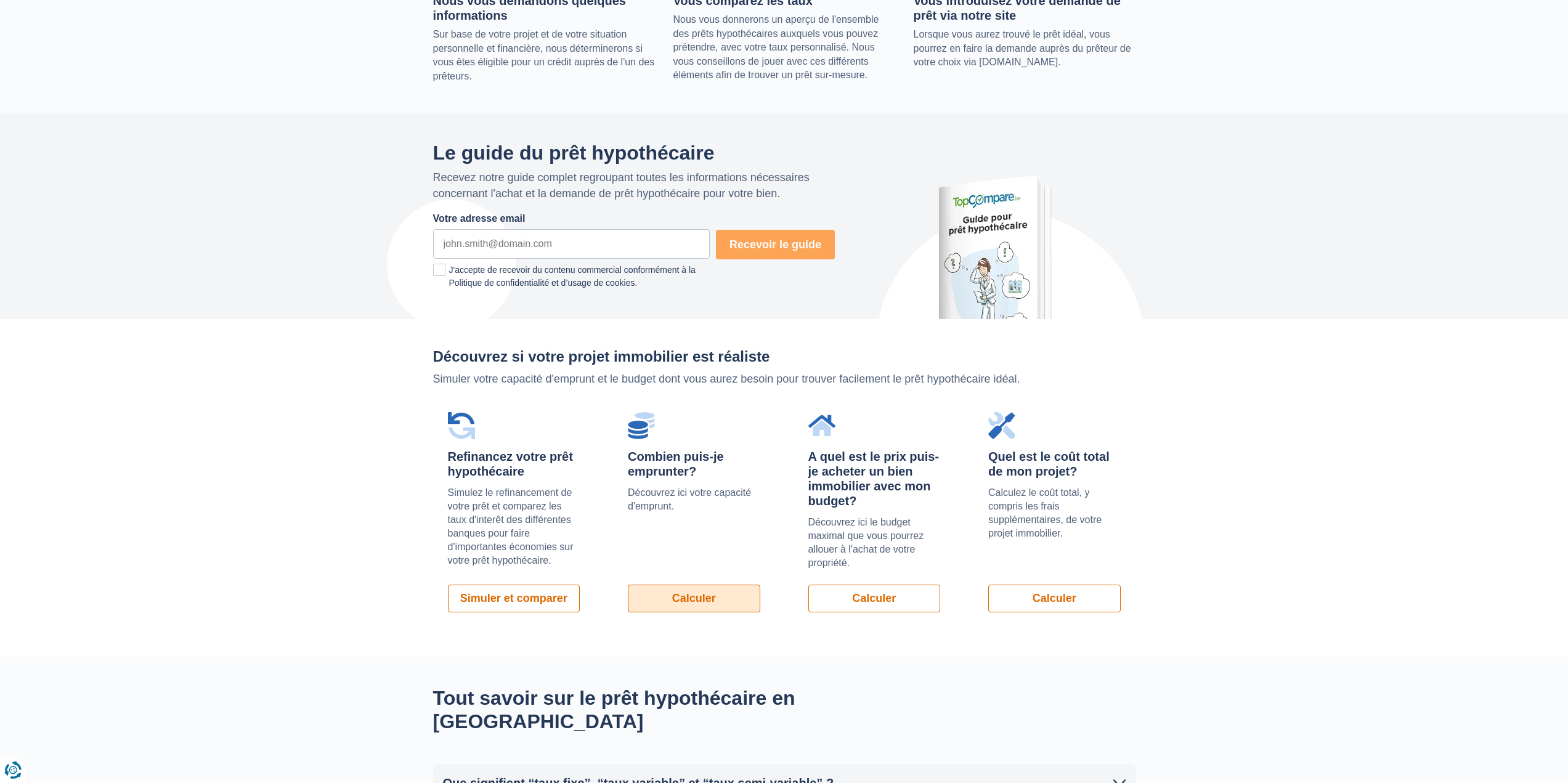
click at [721, 593] on link "Calculer" at bounding box center [693, 598] width 133 height 27
